Goal: Find specific fact: Find specific fact

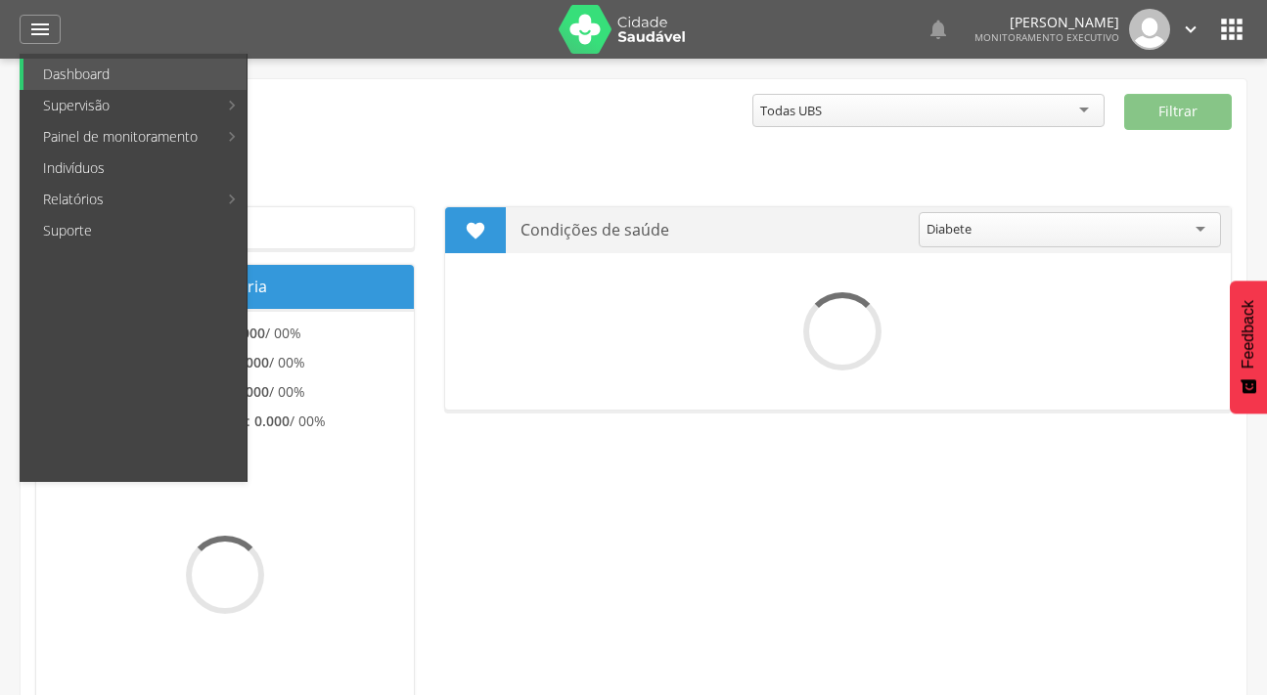
click at [80, 159] on link "Indivíduos" at bounding box center [134, 168] width 223 height 31
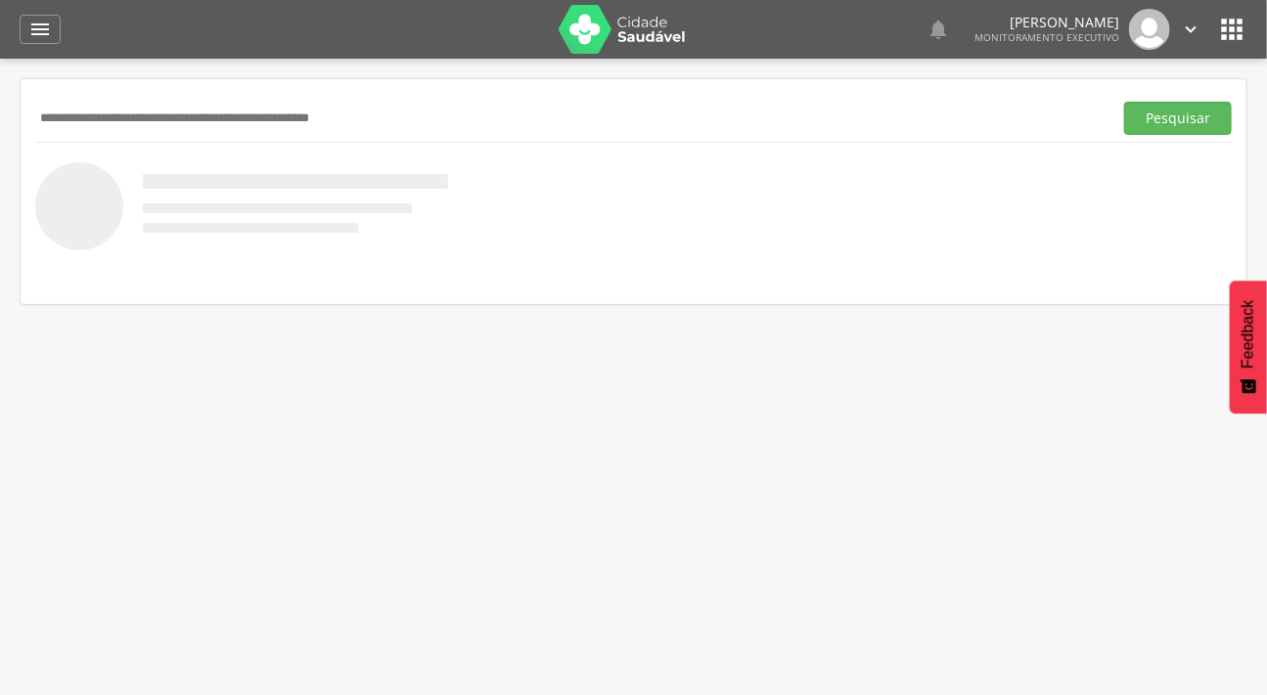
click at [105, 118] on input "text" at bounding box center [569, 118] width 1069 height 33
type input "**********"
click at [1124, 102] on button "Pesquisar" at bounding box center [1178, 118] width 108 height 33
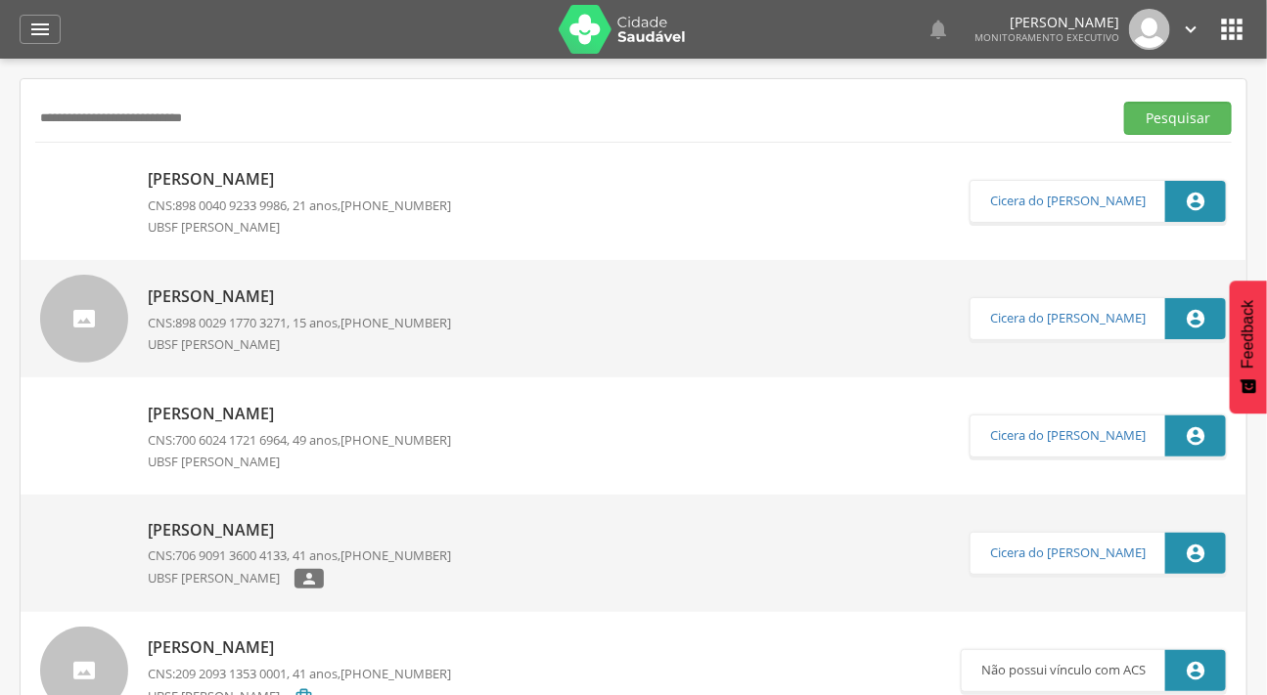
click at [40, 168] on img at bounding box center [40, 168] width 0 height 0
type input "**********"
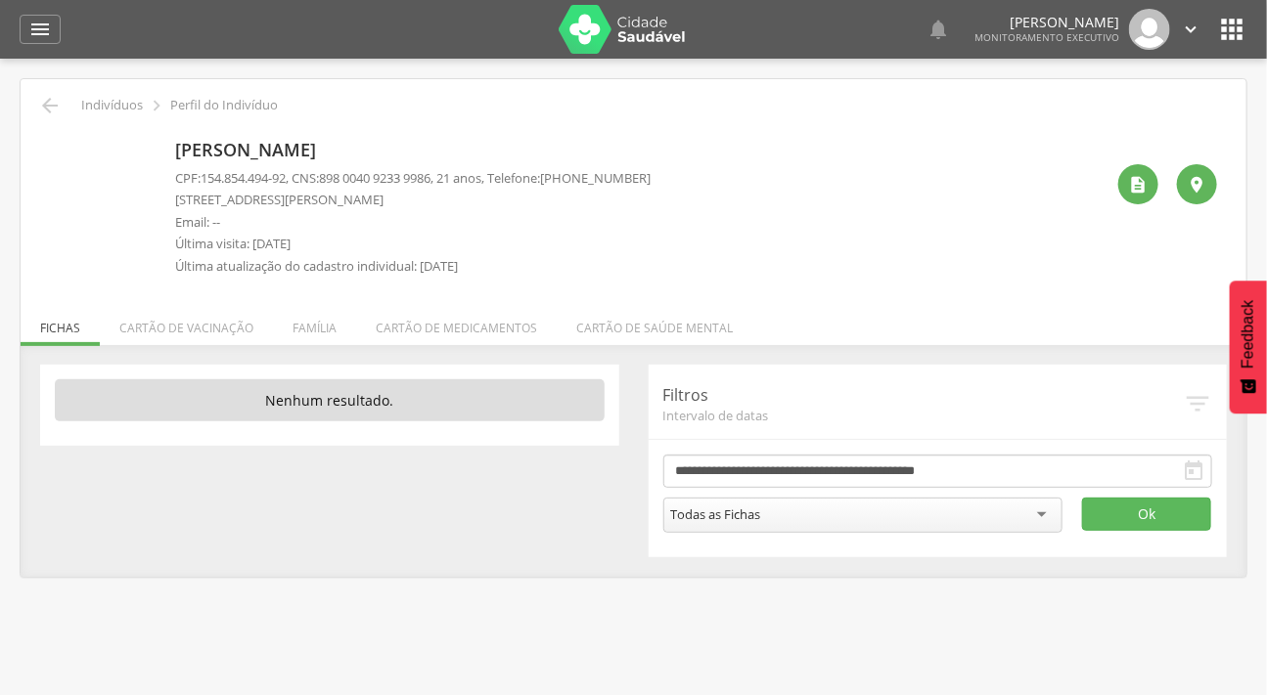
drag, startPoint x: 447, startPoint y: 176, endPoint x: 391, endPoint y: 191, distance: 57.6
click at [391, 191] on div "CPF: 154.854.494-92 , CNS: [PHONE_NUMBER] , 21 anos, Telefone: [PHONE_NUMBER] […" at bounding box center [412, 227] width 475 height 116
click at [438, 198] on p "[STREET_ADDRESS][PERSON_NAME]" at bounding box center [412, 200] width 475 height 19
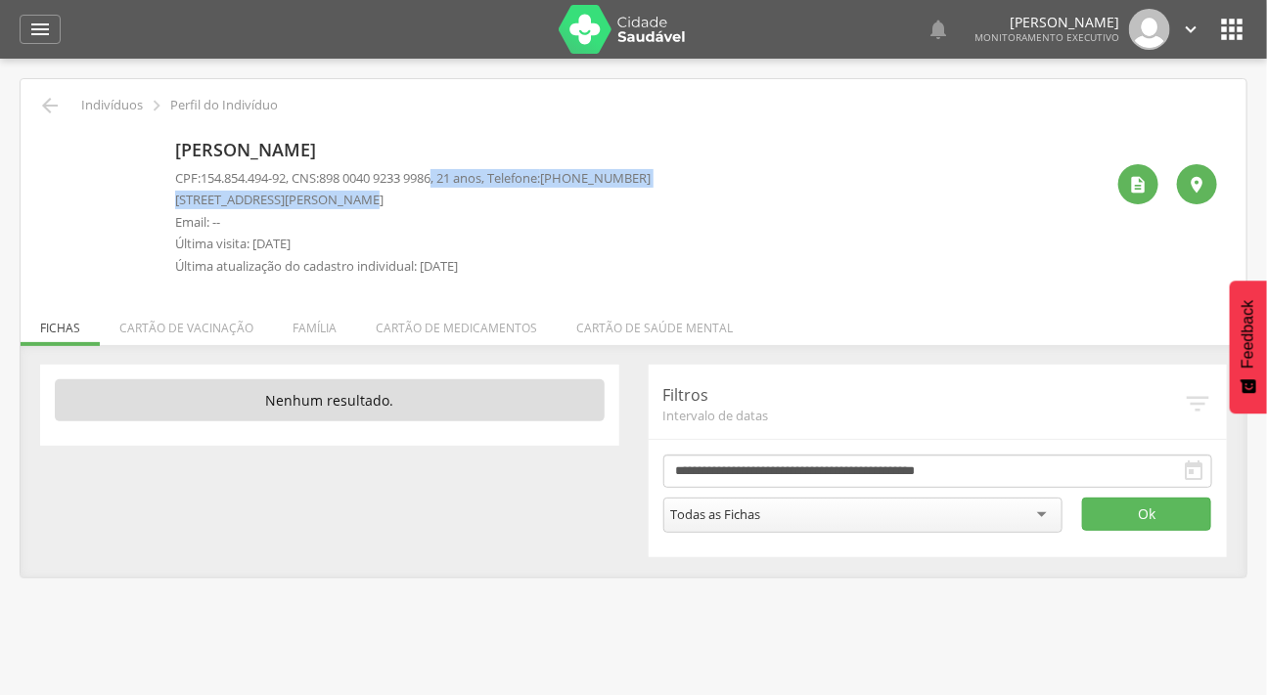
drag, startPoint x: 451, startPoint y: 175, endPoint x: 336, endPoint y: 190, distance: 115.4
click at [336, 190] on div "CPF: 154.854.494-92 , CNS: [PHONE_NUMBER] , 21 anos, Telefone: [PHONE_NUMBER] […" at bounding box center [412, 227] width 475 height 116
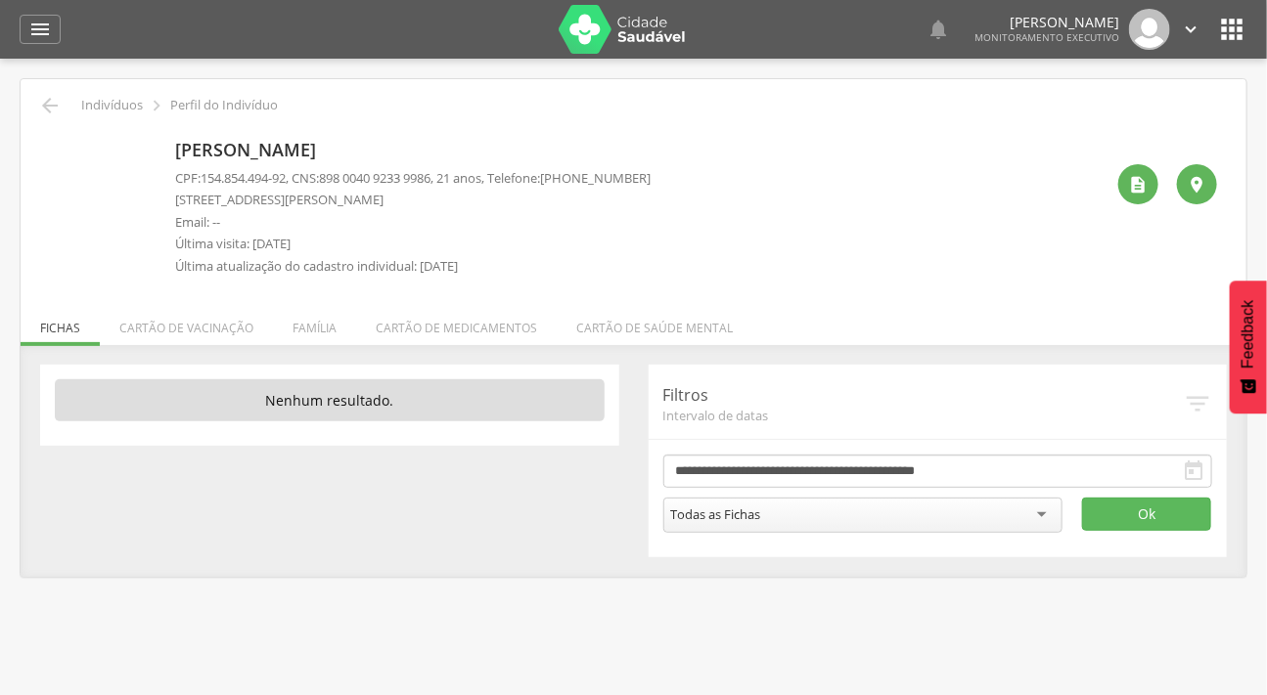
click at [428, 201] on p "[STREET_ADDRESS][PERSON_NAME]" at bounding box center [412, 200] width 475 height 19
drag, startPoint x: 448, startPoint y: 176, endPoint x: 333, endPoint y: 171, distance: 115.5
click at [333, 171] on span "898 0040 9233 9986" at bounding box center [375, 178] width 112 height 18
copy span "898 0040 9233 9986"
